Goal: Task Accomplishment & Management: Complete application form

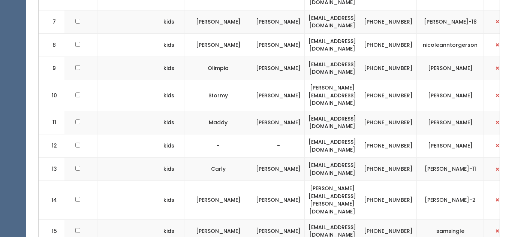
scroll to position [460, 0]
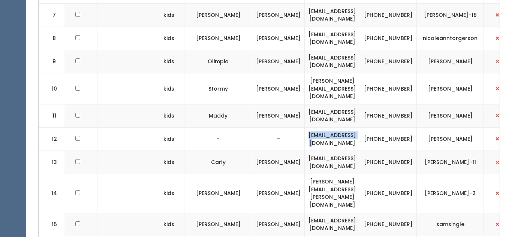
drag, startPoint x: 283, startPoint y: 117, endPoint x: 336, endPoint y: 120, distance: 52.2
click at [336, 127] on td "kiwi7204@aol.com" at bounding box center [332, 138] width 55 height 23
copy td "kiwi7204@aol.com"
drag, startPoint x: 422, startPoint y: 118, endPoint x: 452, endPoint y: 118, distance: 30.7
click at [452, 127] on td "[PERSON_NAME]" at bounding box center [450, 138] width 67 height 23
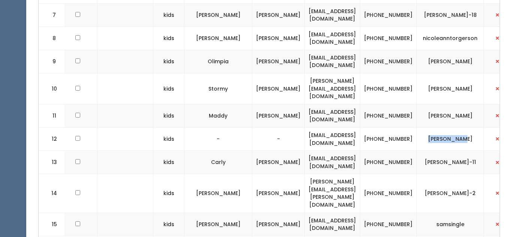
copy td "[PERSON_NAME]"
drag, startPoint x: 373, startPoint y: 111, endPoint x: 398, endPoint y: 120, distance: 25.7
click at [398, 127] on td "[PHONE_NUMBER]" at bounding box center [388, 138] width 57 height 23
copy td "[PHONE_NUMBER]"
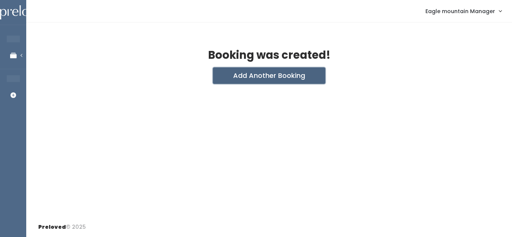
click at [250, 78] on button "Add Another Booking" at bounding box center [269, 75] width 112 height 16
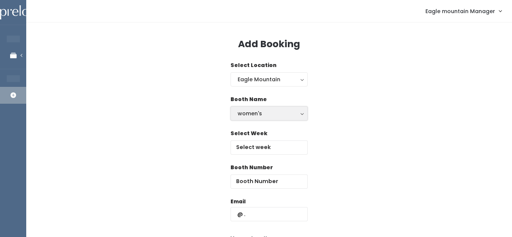
click at [264, 113] on div "women's" at bounding box center [269, 113] width 63 height 8
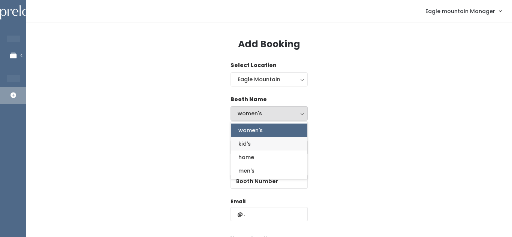
click at [250, 148] on link "kid's" at bounding box center [269, 143] width 76 height 13
select select "kids"
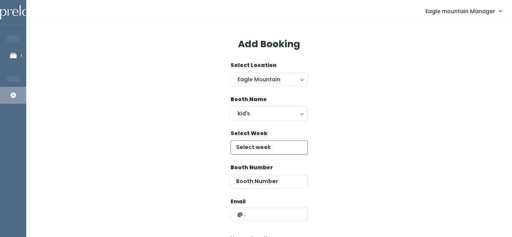
click at [259, 146] on input "text" at bounding box center [269, 148] width 77 height 14
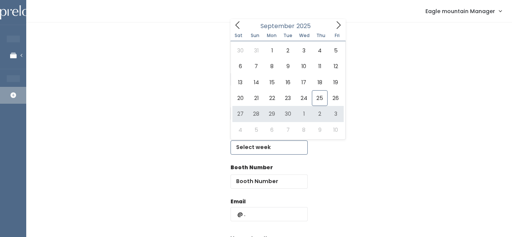
type input "September 27 to October 3"
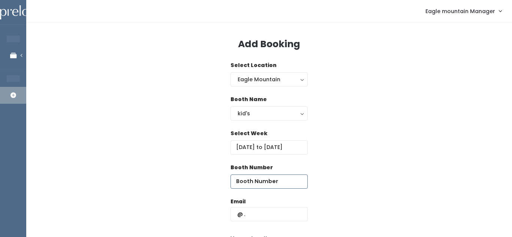
click at [256, 187] on input "number" at bounding box center [269, 182] width 77 height 14
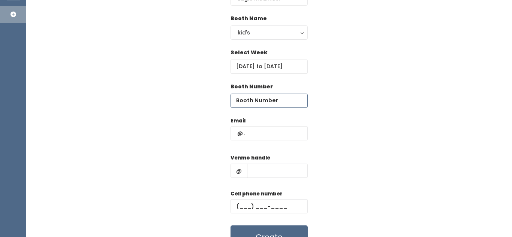
scroll to position [82, 0]
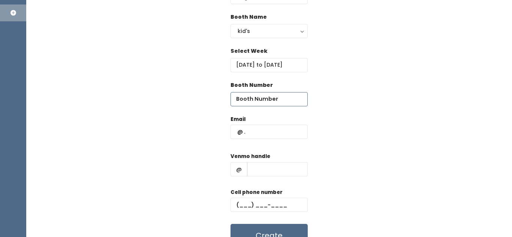
type input "2"
type input "12"
click at [252, 134] on input "text" at bounding box center [269, 132] width 77 height 14
paste input "kiwi7204@aol.com"
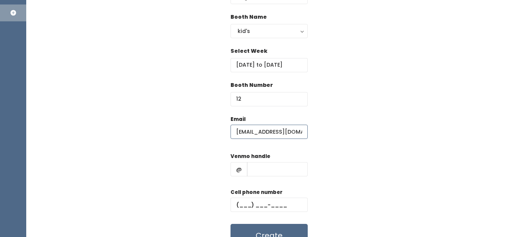
type input "kiwi7204@aol.com"
click at [248, 178] on div "Venmo handle @" at bounding box center [269, 168] width 77 height 30
click at [262, 172] on input "text" at bounding box center [277, 169] width 61 height 14
paste input "kayle-wilds"
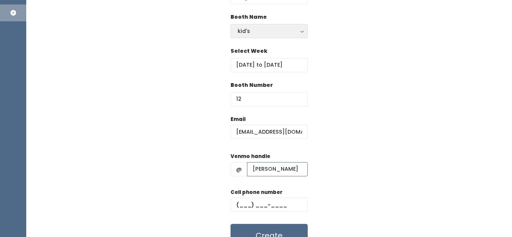
type input "kayle-wilds"
click at [255, 203] on input "text" at bounding box center [269, 205] width 77 height 14
paste input "(910) 723-1152"
type input "(910) 723-1152"
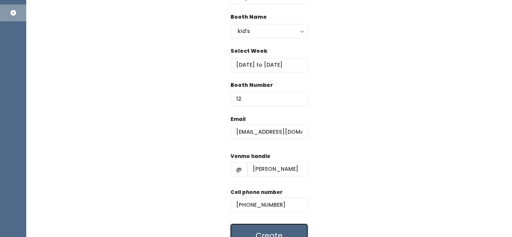
click at [253, 228] on button "Create" at bounding box center [269, 235] width 77 height 23
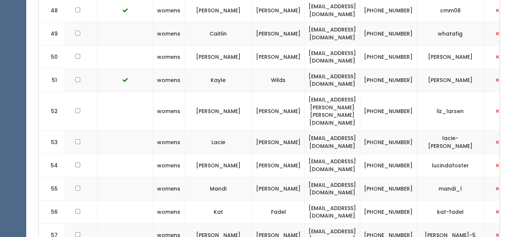
scroll to position [0, 131]
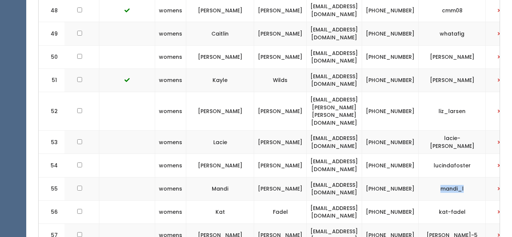
drag, startPoint x: 428, startPoint y: 67, endPoint x: 463, endPoint y: 65, distance: 34.5
click at [463, 177] on td "mandi_l" at bounding box center [452, 188] width 67 height 23
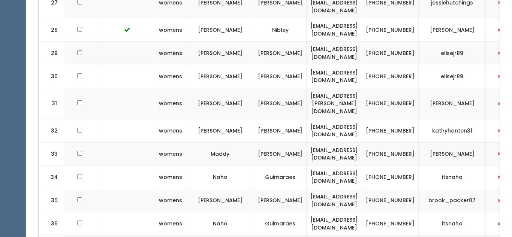
scroll to position [0, 0]
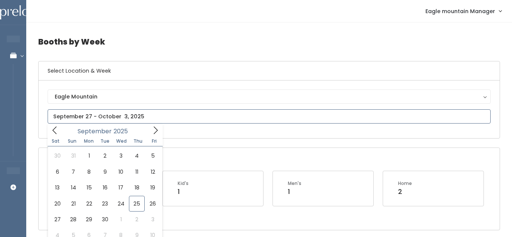
click at [131, 109] on input "text" at bounding box center [269, 116] width 443 height 14
type input "[DATE] to [DATE]"
